Goal: Transaction & Acquisition: Purchase product/service

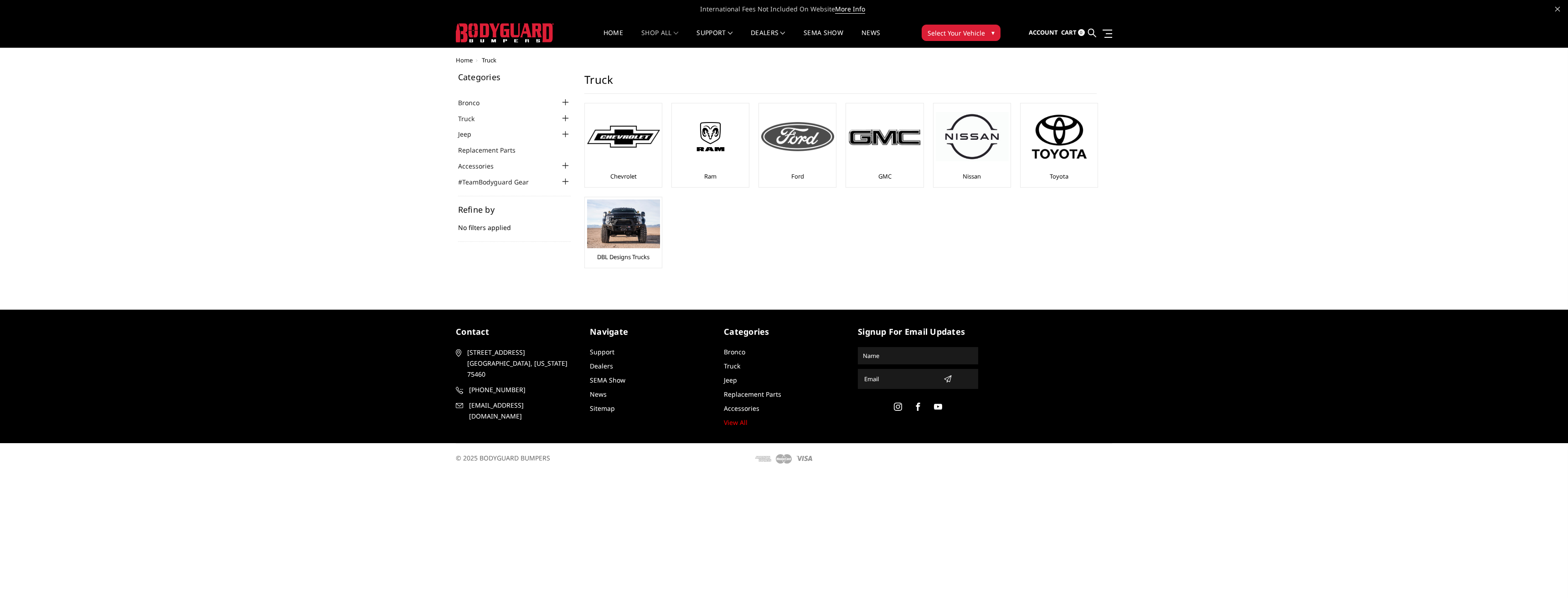
click at [799, 150] on img at bounding box center [798, 137] width 73 height 29
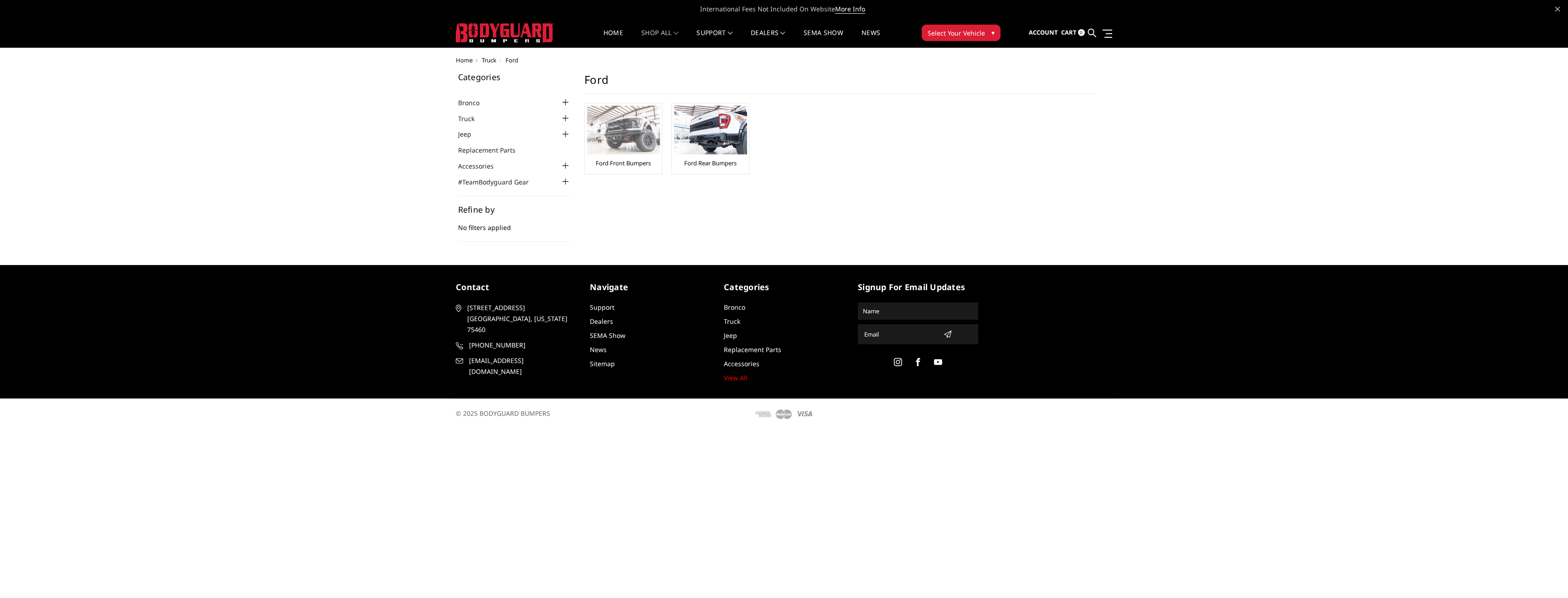
click at [638, 139] on img at bounding box center [624, 130] width 73 height 49
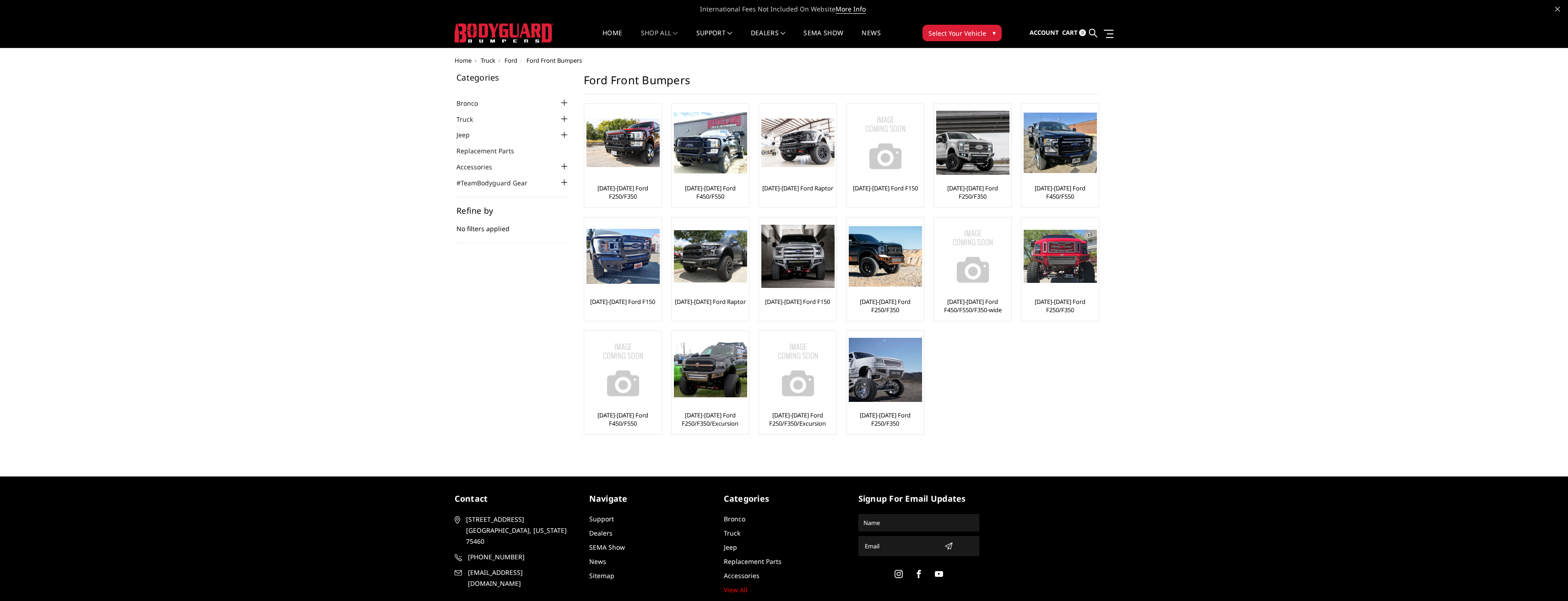
click at [564, 101] on div at bounding box center [564, 103] width 11 height 11
click at [525, 117] on link "[DATE]-[DATE] Bronco Front" at bounding box center [515, 117] width 109 height 10
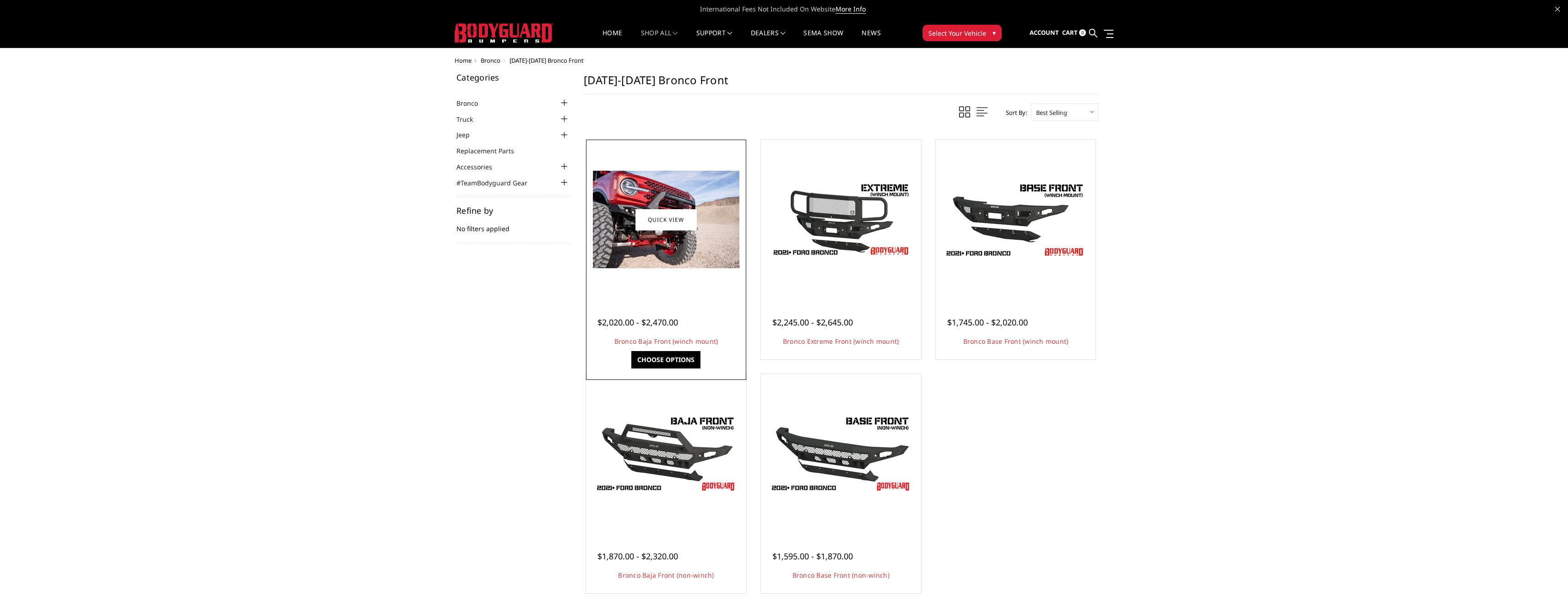
click at [661, 199] on img at bounding box center [666, 219] width 147 height 98
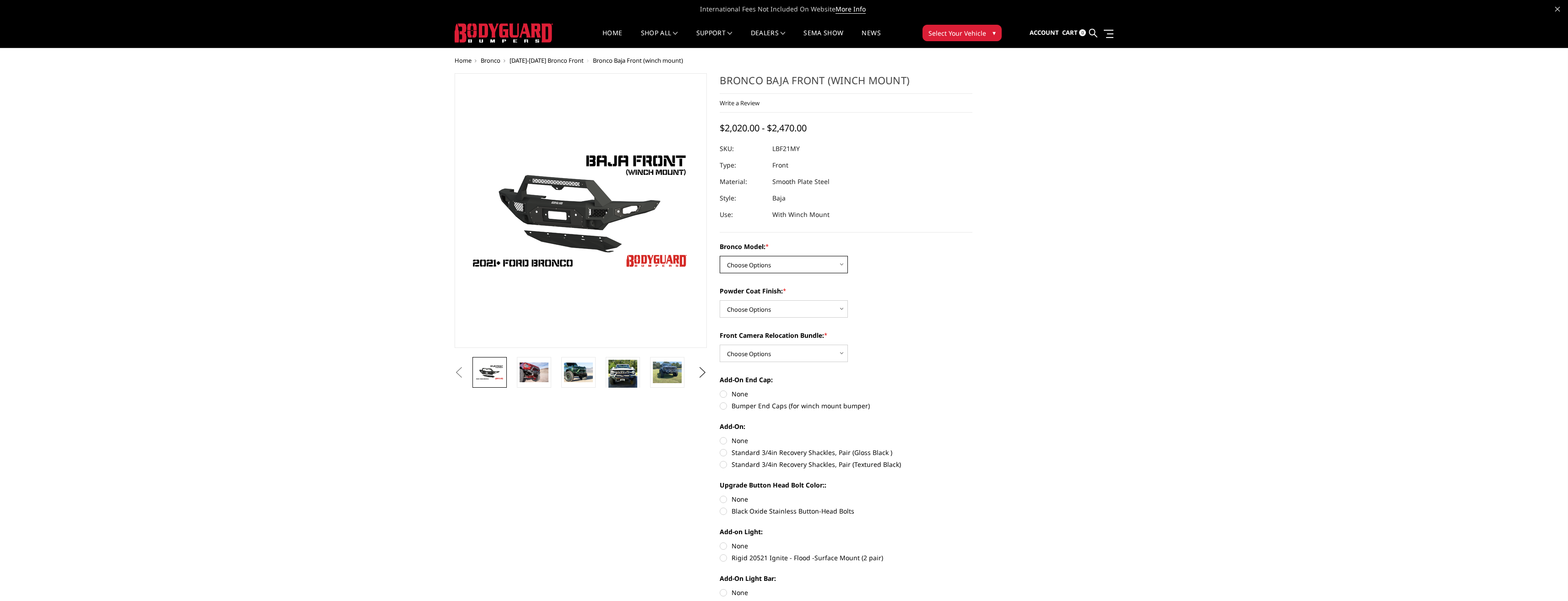
click at [776, 265] on select "Choose Options Base/Badlands/Wildtrak/etc. Raptor" at bounding box center [784, 265] width 128 height 17
select select "4013"
click at [720, 256] on select "Choose Options Base/Badlands/Wildtrak/etc. Raptor" at bounding box center [784, 265] width 128 height 17
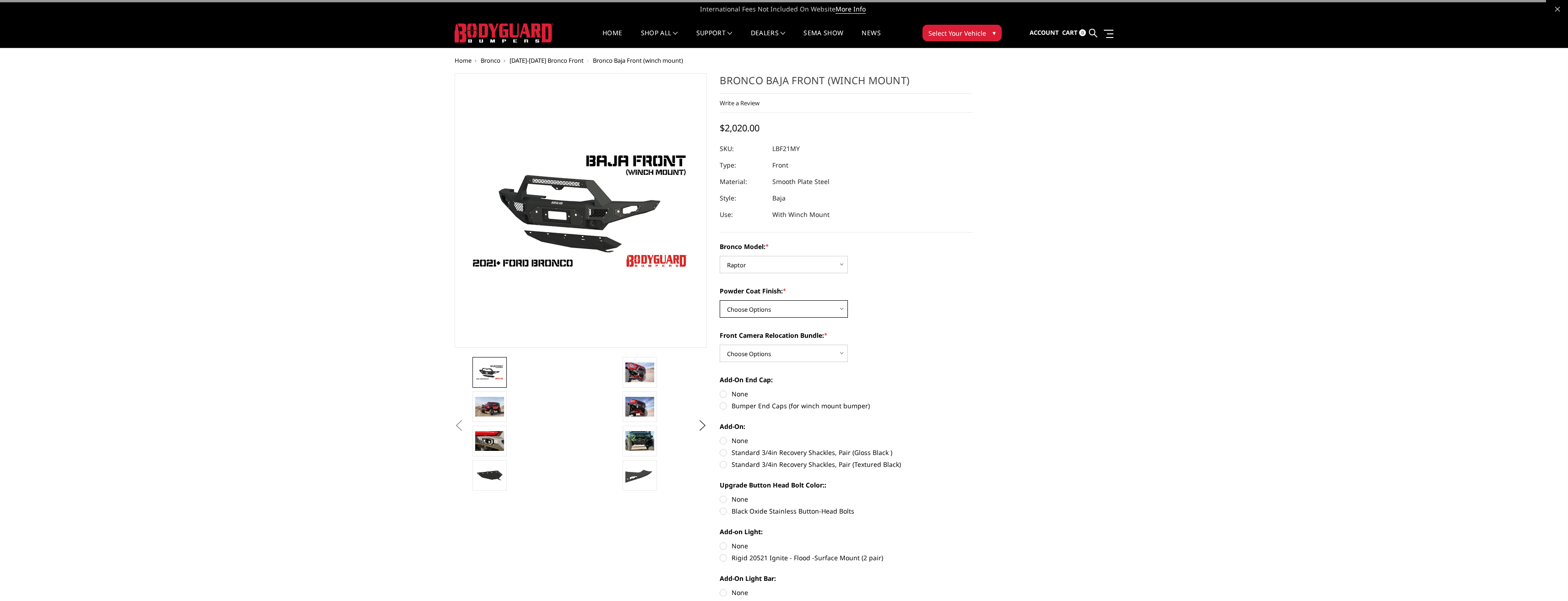
click at [771, 308] on select "Choose Options Bare Metal Textured Black Powder Coat" at bounding box center [784, 309] width 128 height 17
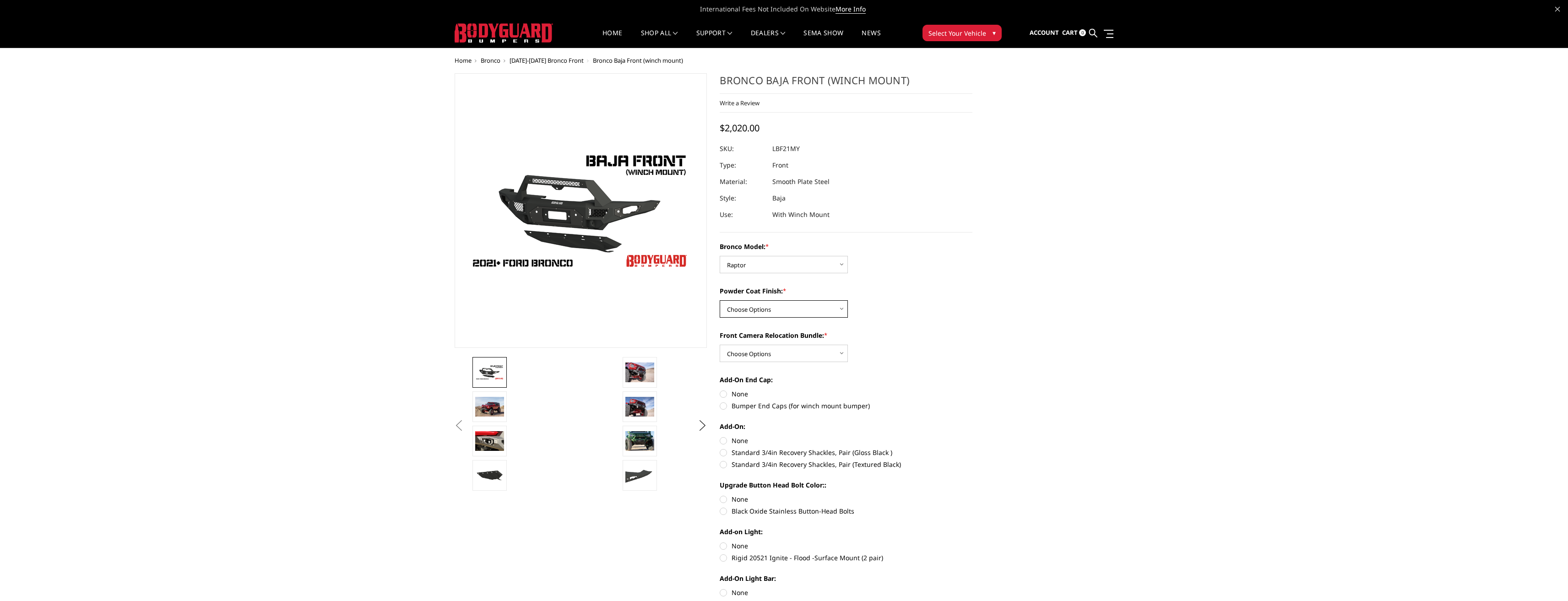
select select "4015"
click at [720, 300] on select "Choose Options Bare Metal Textured Black Powder Coat" at bounding box center [784, 309] width 128 height 17
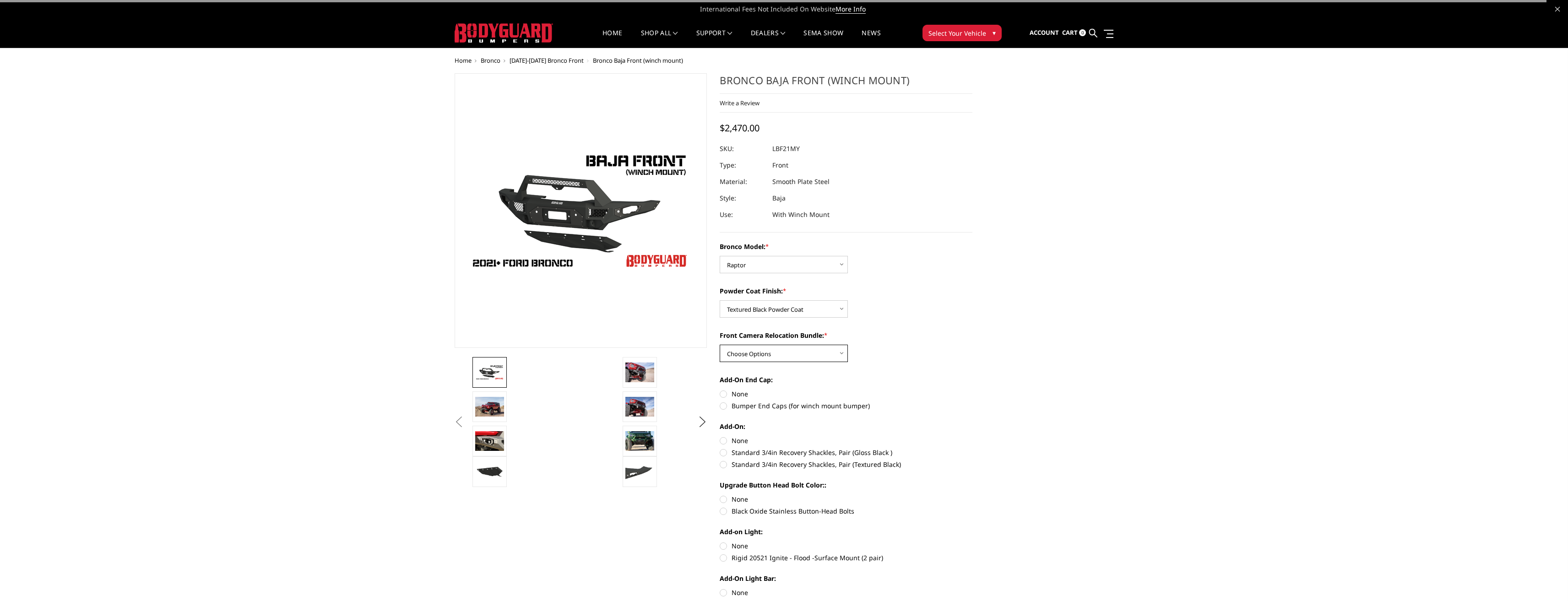
click at [766, 349] on select "Choose Options With Front Camera Relocation (Harness and Pod) Without Front Cam…" at bounding box center [784, 353] width 128 height 17
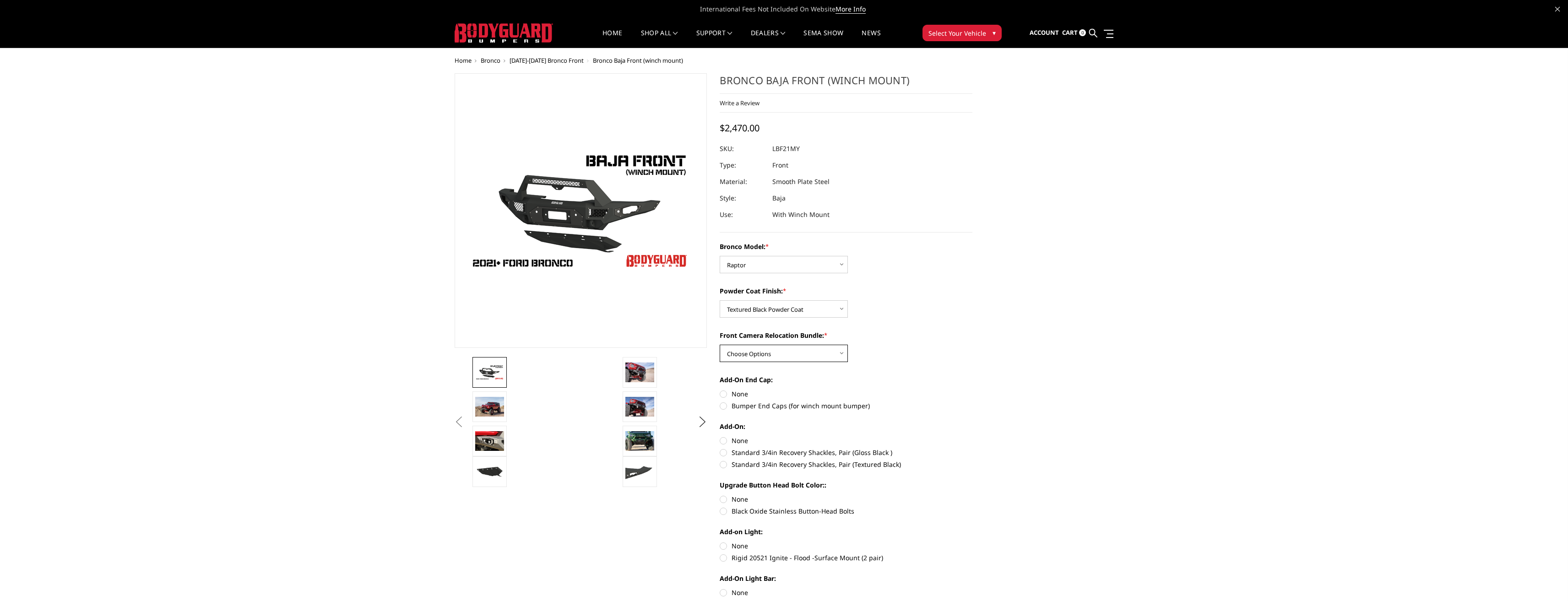
select select "4016"
click at [720, 345] on select "Choose Options With Front Camera Relocation (Harness and Pod) Without Front Cam…" at bounding box center [784, 353] width 128 height 17
click at [727, 408] on label "Bumper End Caps (for winch mount bumper)" at bounding box center [845, 406] width 252 height 10
click at [973, 389] on input "Bumper End Caps (for winch mount bumper)" at bounding box center [973, 389] width 1 height 1
radio input "true"
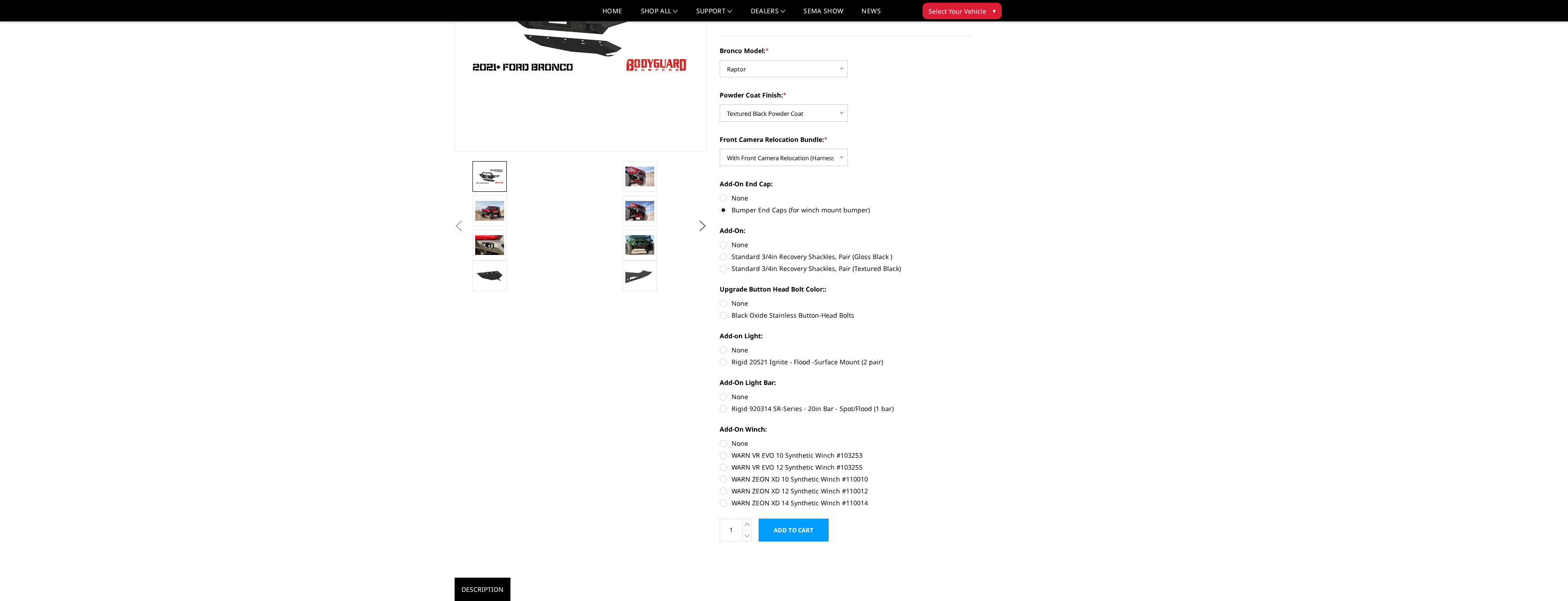
scroll to position [183, 0]
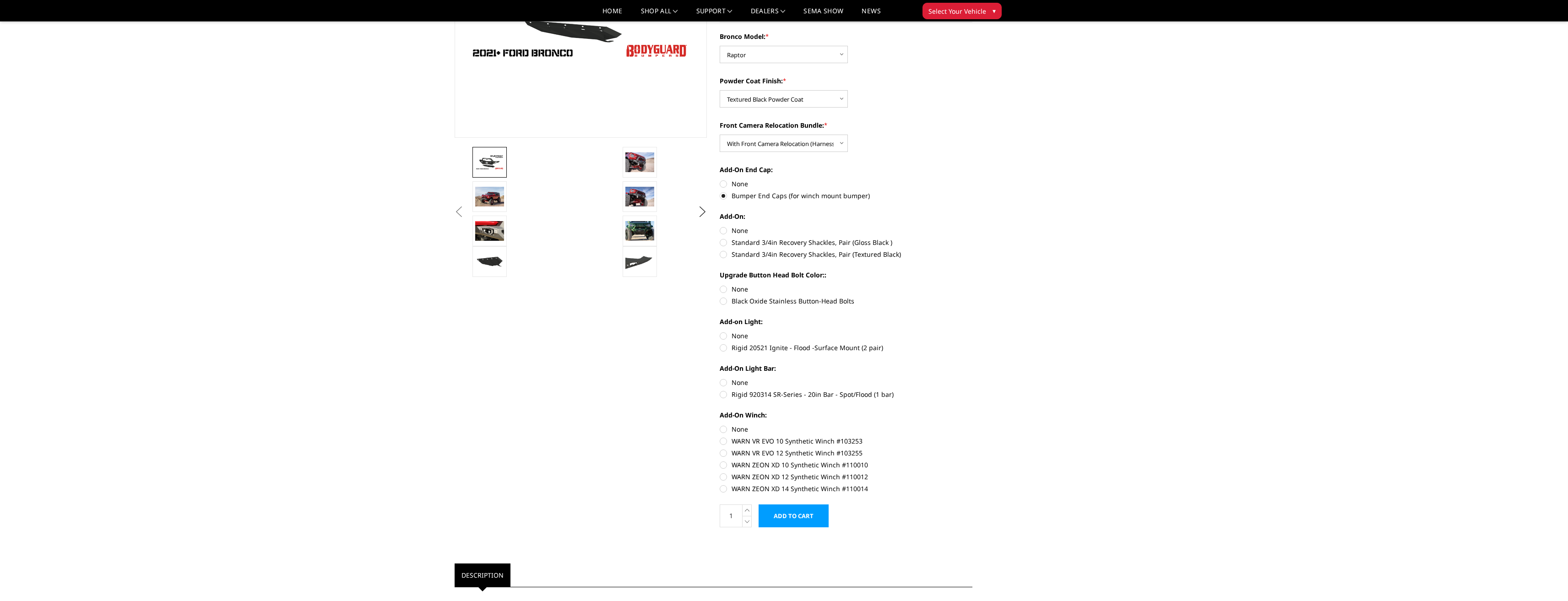
click at [726, 393] on label "Rigid 920314 SR-Series - 20in Bar - Spot/Flood (1 bar)" at bounding box center [845, 394] width 252 height 10
click at [973, 378] on input "Rigid 920314 SR-Series - 20in Bar - Spot/Flood (1 bar)" at bounding box center [973, 378] width 1 height 1
radio input "true"
click at [725, 349] on label "Rigid 20521 Ignite - Flood -Surface Mount (2 pair)" at bounding box center [845, 348] width 252 height 10
click at [973, 331] on input "Rigid 20521 Ignite - Flood -Surface Mount (2 pair)" at bounding box center [973, 331] width 1 height 1
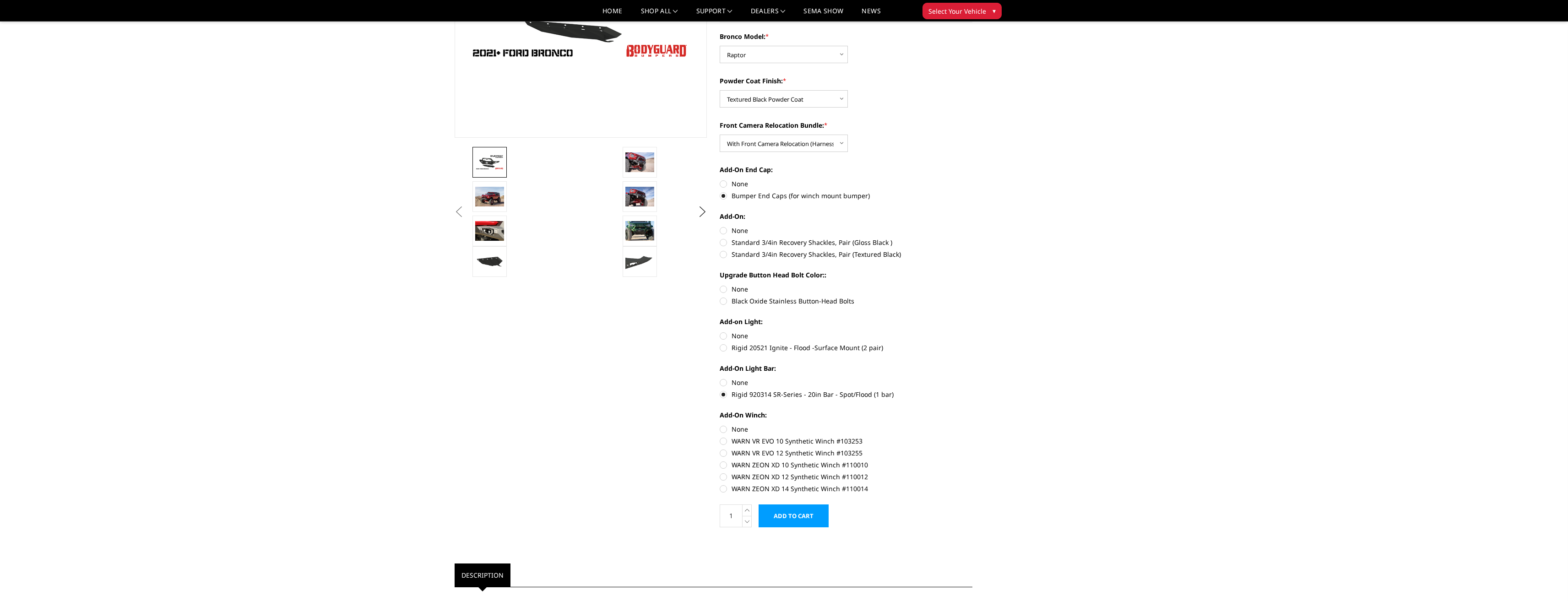
radio input "true"
click at [725, 453] on label "WARN VR EVO 12 Synthetic Winch #103255" at bounding box center [845, 453] width 252 height 10
click at [973, 437] on input "WARN VR EVO 12 Synthetic Winch #103255" at bounding box center [973, 437] width 1 height 1
radio input "true"
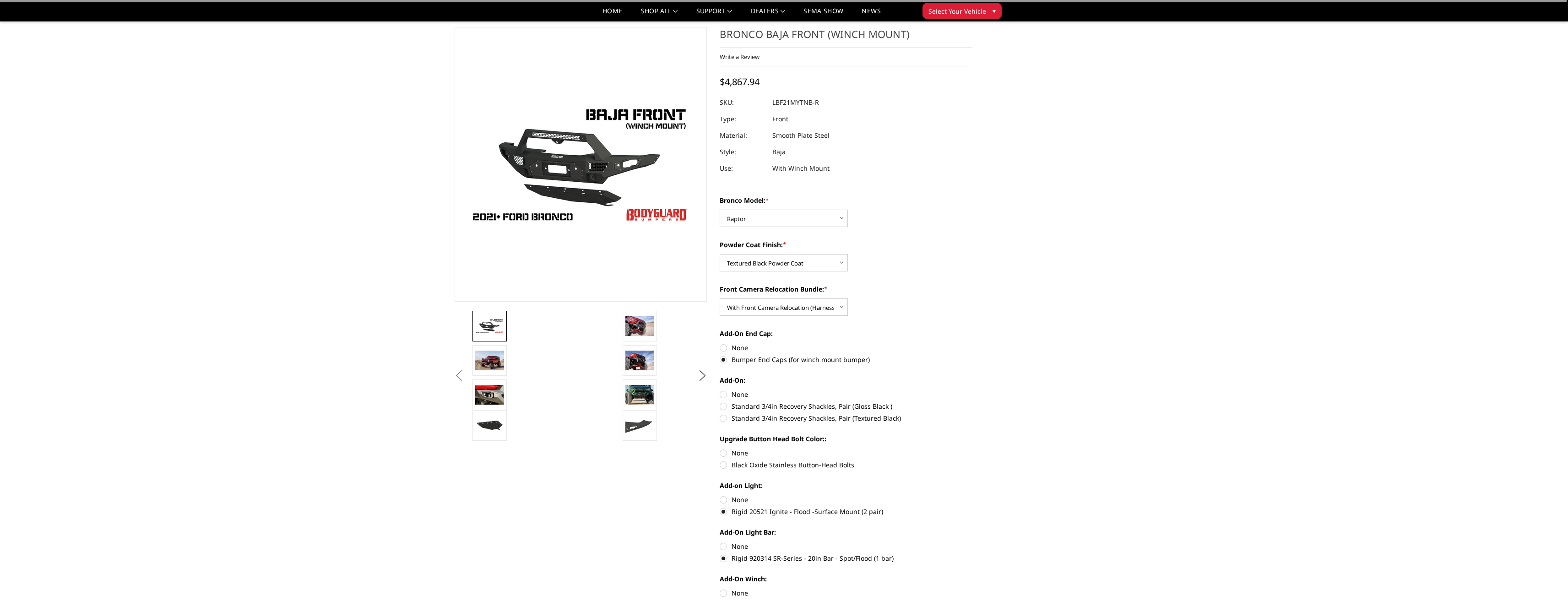
scroll to position [0, 0]
